Goal: Find contact information: Find contact information

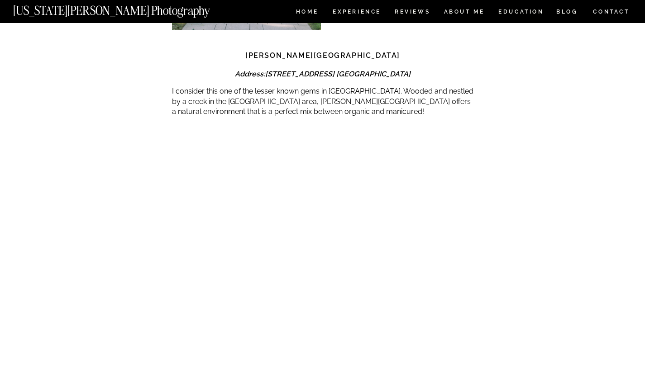
scroll to position [1491, 0]
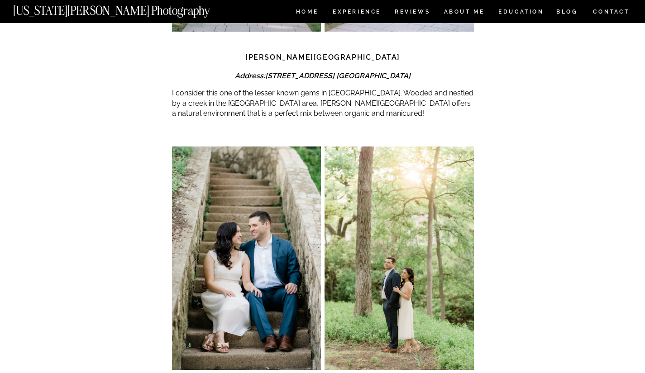
click at [330, 72] on em "4700 Drexel Ave. Highland Park, TX 75205" at bounding box center [337, 76] width 145 height 9
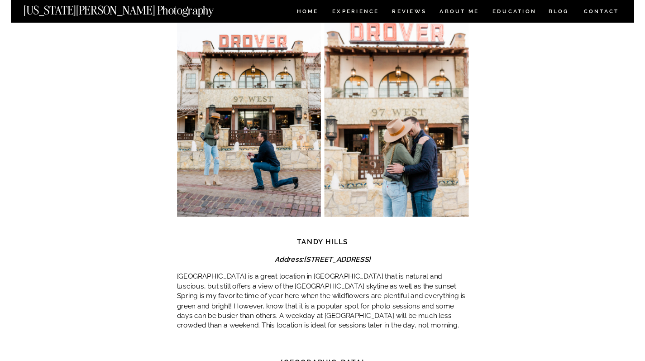
scroll to position [4007, 0]
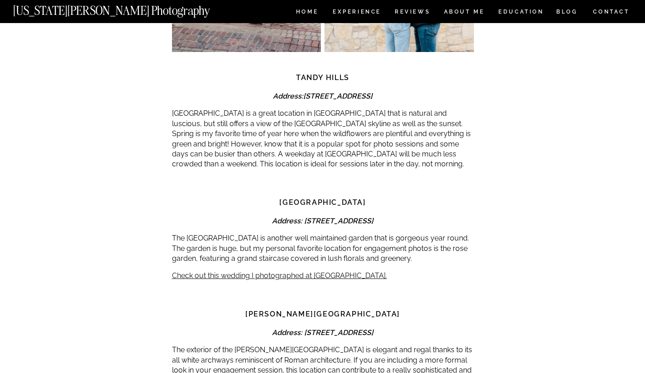
click at [425, 109] on p "Tandy Hills is a great location in Fort Worth that is natural and luscious, but…" at bounding box center [323, 139] width 302 height 61
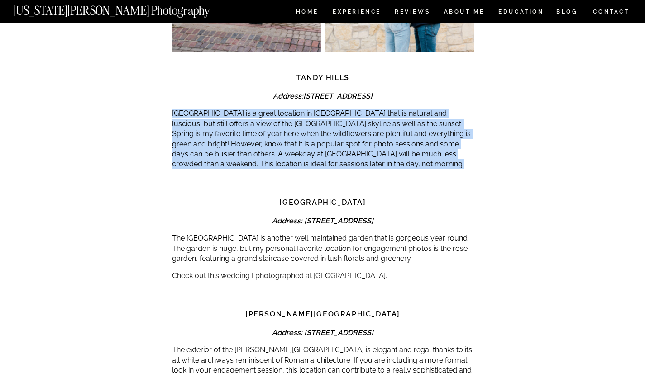
click at [425, 109] on p "Tandy Hills is a great location in Fort Worth that is natural and luscious, but…" at bounding box center [323, 139] width 302 height 61
click at [295, 109] on p "Tandy Hills is a great location in Fort Worth that is natural and luscious, but…" at bounding box center [323, 139] width 302 height 61
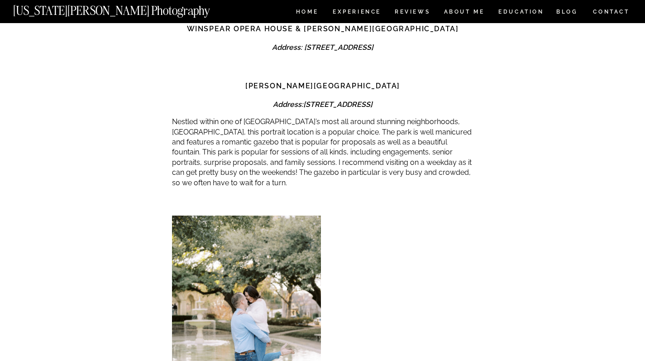
scroll to position [2982, 0]
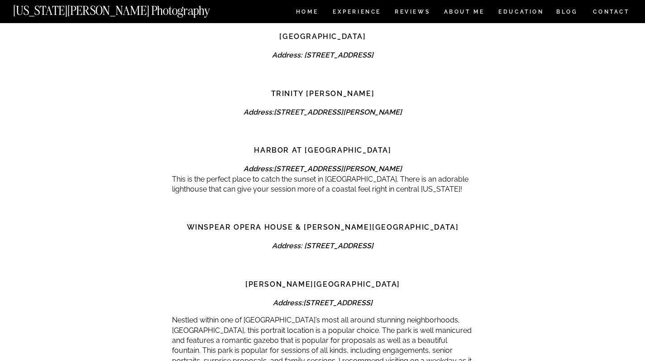
click at [296, 146] on strong "Harbor at Rockwall" at bounding box center [322, 150] width 137 height 9
click at [340, 146] on strong "Harbor at Rockwall" at bounding box center [322, 150] width 137 height 9
click at [321, 223] on strong "Winspear Opera House & Klyde Warren Park" at bounding box center [323, 227] width 272 height 9
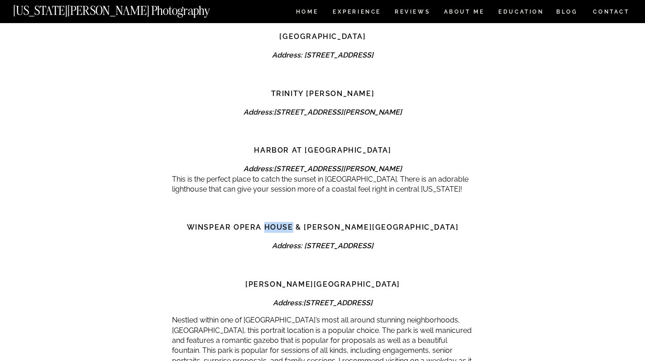
click at [321, 223] on strong "Winspear Opera House & Klyde Warren Park" at bounding box center [323, 227] width 272 height 9
drag, startPoint x: 337, startPoint y: 182, endPoint x: 404, endPoint y: 186, distance: 67.1
click at [404, 223] on strong "Winspear Opera House & Klyde Warren Park" at bounding box center [323, 227] width 272 height 9
click at [413, 223] on strong "Winspear Opera House & Klyde Warren Park" at bounding box center [323, 227] width 272 height 9
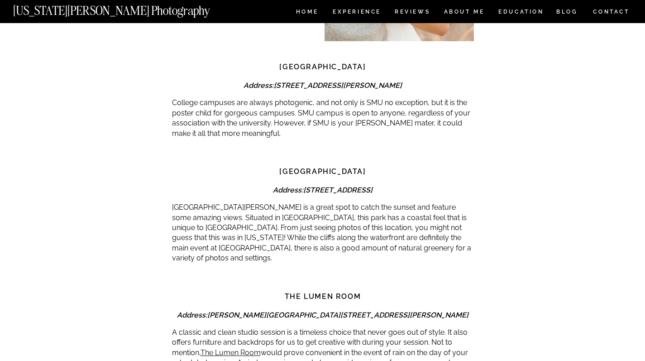
scroll to position [2242, 0]
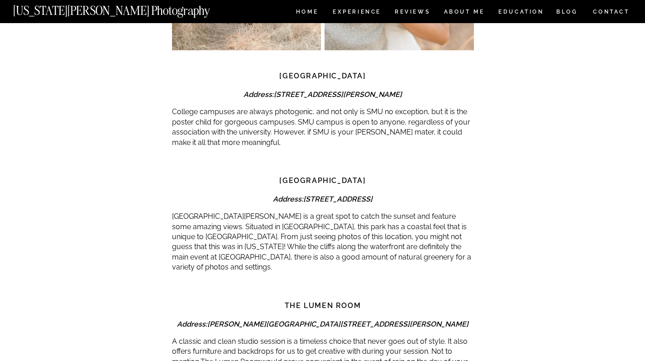
click at [302, 176] on strong "Rockledge Park" at bounding box center [322, 180] width 86 height 9
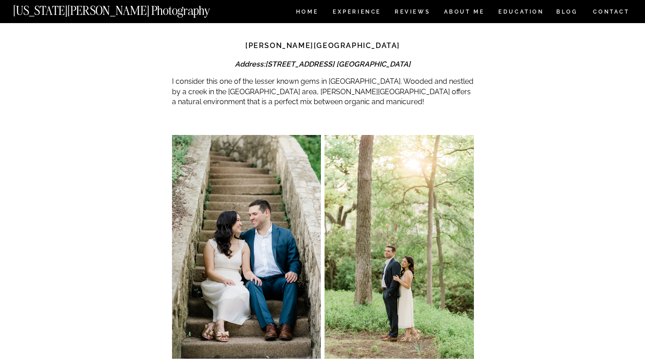
scroll to position [1429, 0]
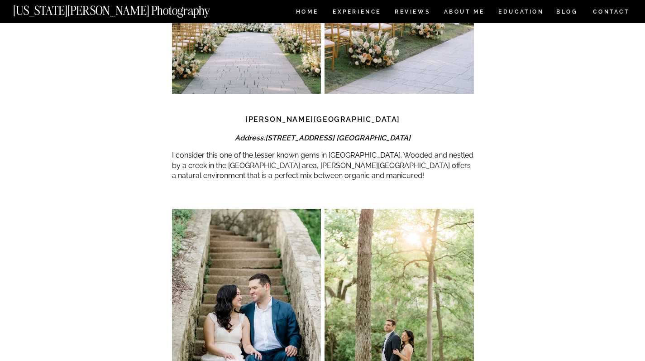
click at [315, 115] on strong "Prather Park" at bounding box center [322, 119] width 155 height 9
click at [313, 150] on p "I consider this one of the lesser known gems in Dallas. Wooded and nestled by a…" at bounding box center [323, 165] width 302 height 30
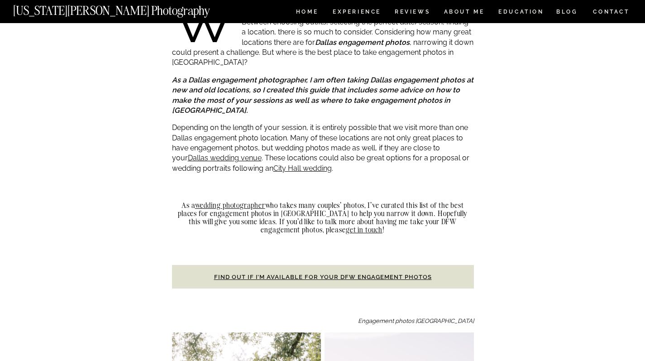
scroll to position [311, 0]
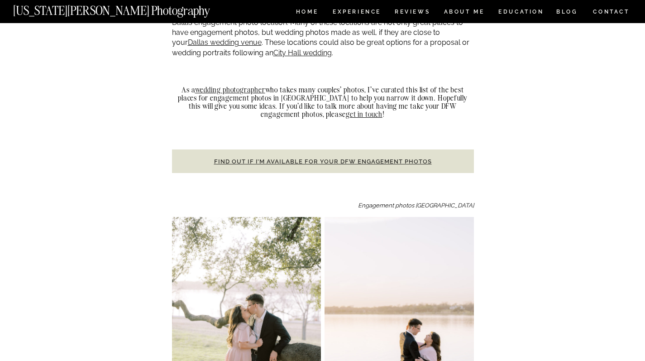
click at [274, 158] on strong "Find out if I’m available for your DFW engagement photos" at bounding box center [323, 161] width 218 height 7
